Goal: Obtain resource: Download file/media

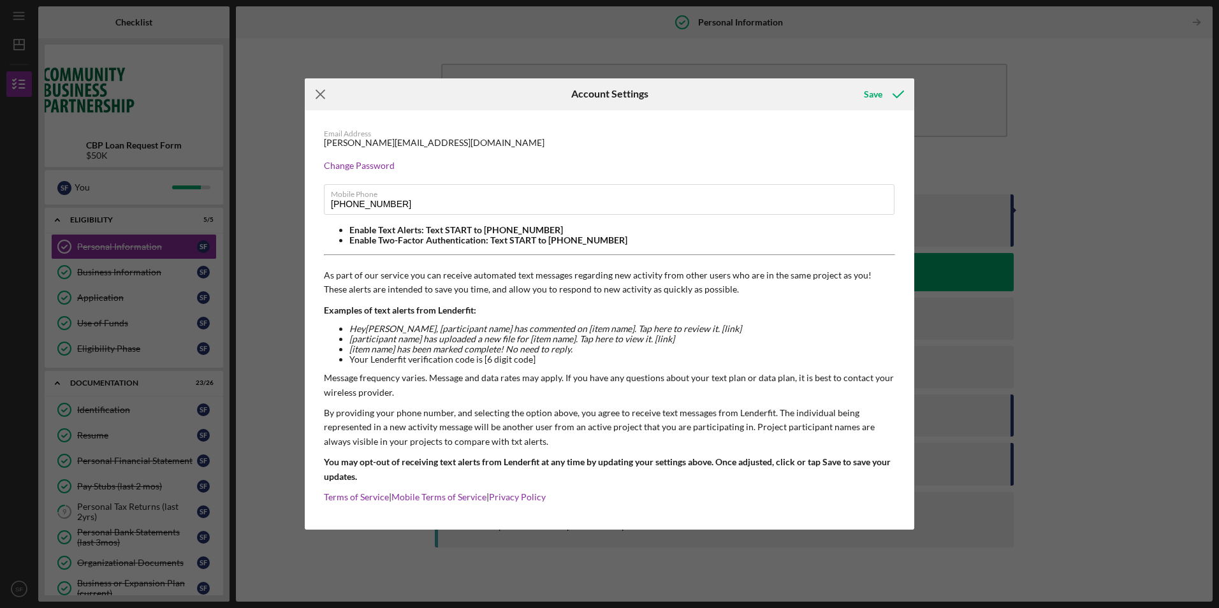
click at [320, 97] on icon "Icon/Menu Close" at bounding box center [321, 94] width 32 height 32
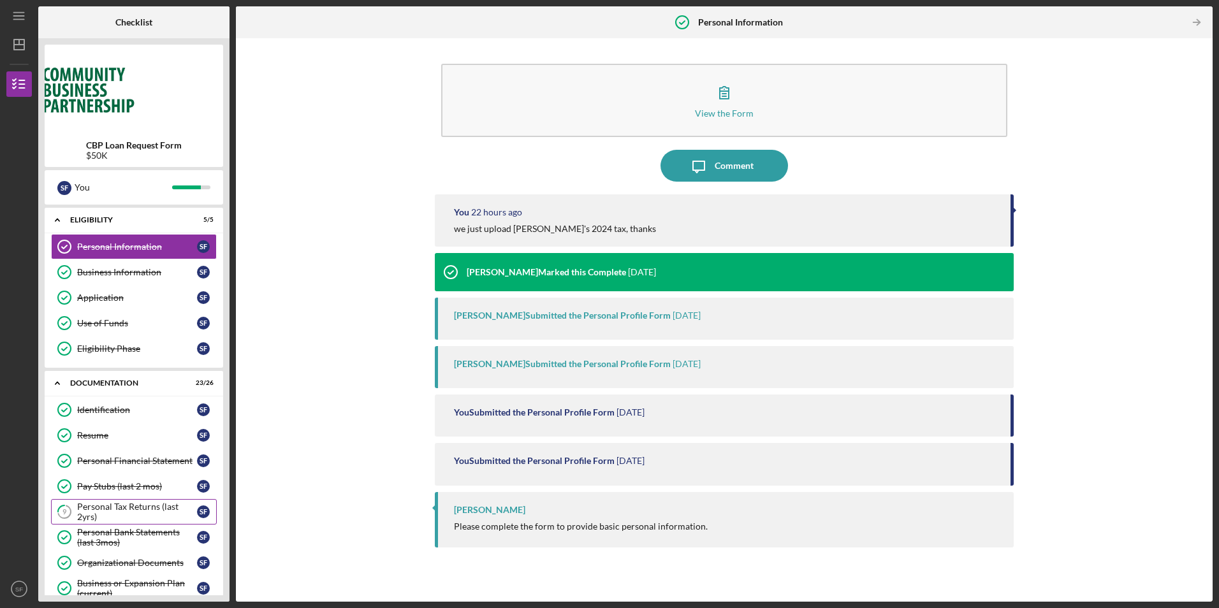
click at [95, 515] on div "Personal Tax Returns (last 2yrs)" at bounding box center [137, 512] width 120 height 20
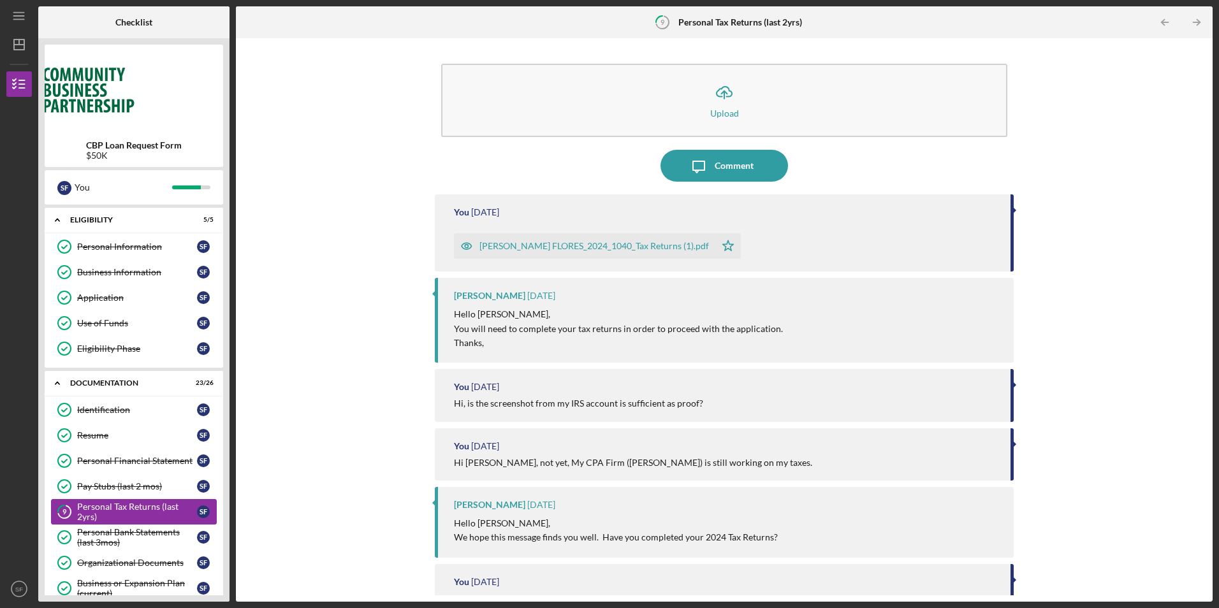
click at [120, 511] on div "Personal Tax Returns (last 2yrs)" at bounding box center [137, 512] width 120 height 20
click at [716, 240] on icon "Icon/Star" at bounding box center [729, 246] width 26 height 26
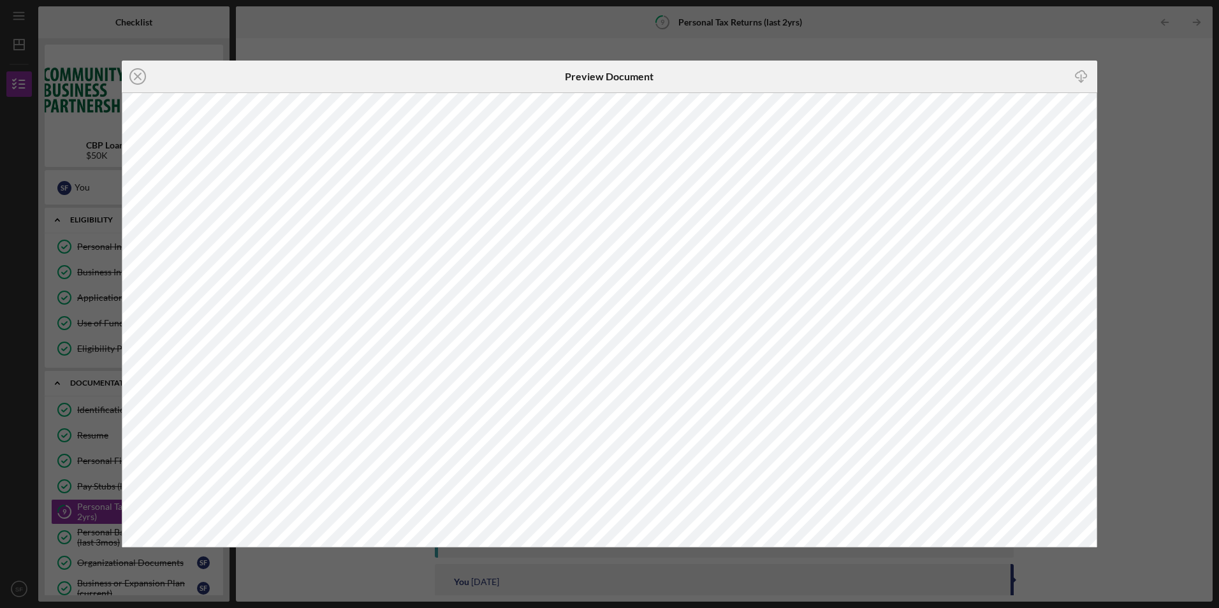
click at [991, 87] on div "Icon/Download" at bounding box center [934, 77] width 325 height 32
click at [139, 77] on line at bounding box center [138, 76] width 6 height 6
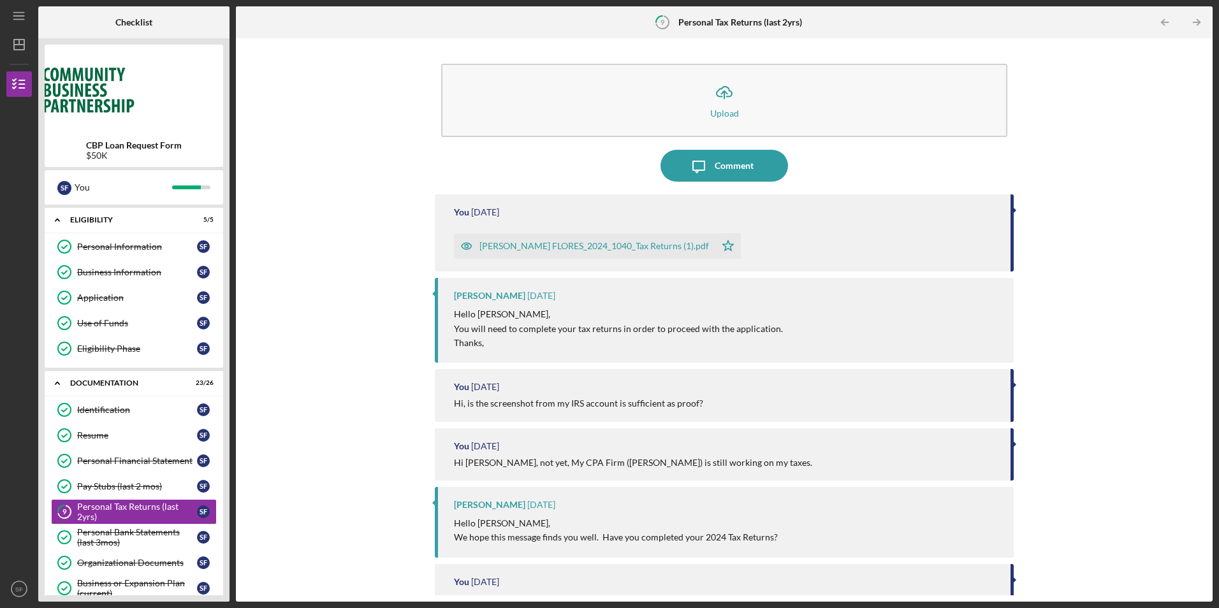
click at [550, 247] on div "[PERSON_NAME] FLORES_2024_1040_Tax Returns (1).pdf" at bounding box center [595, 246] width 230 height 10
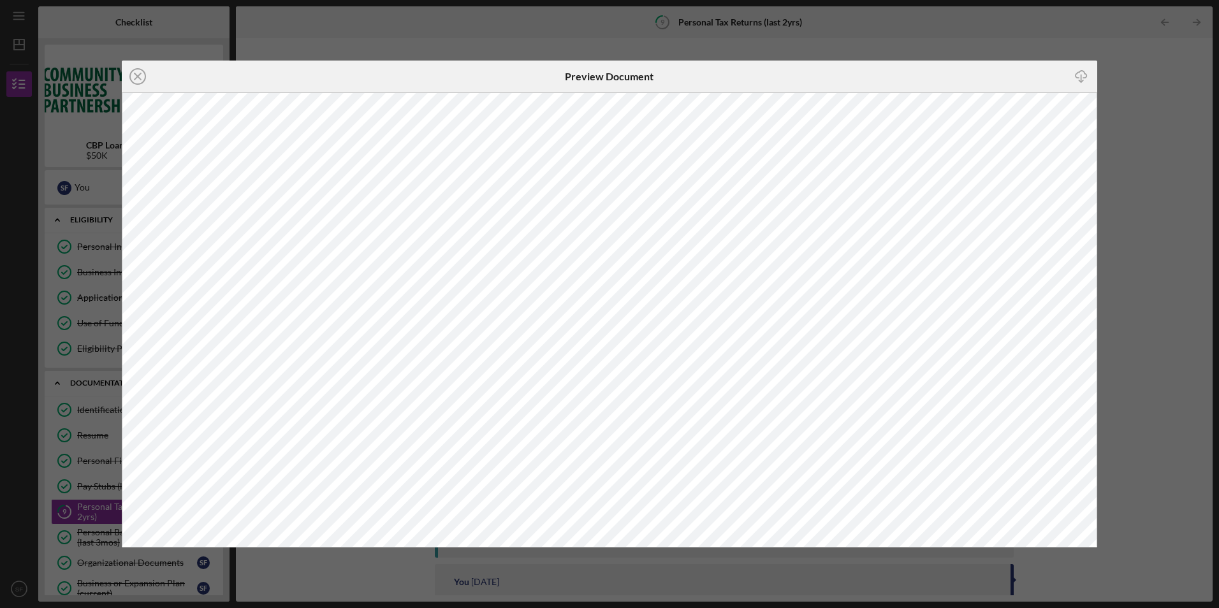
click at [134, 66] on icon "Icon/Close" at bounding box center [138, 77] width 32 height 32
